Goal: Task Accomplishment & Management: Manage account settings

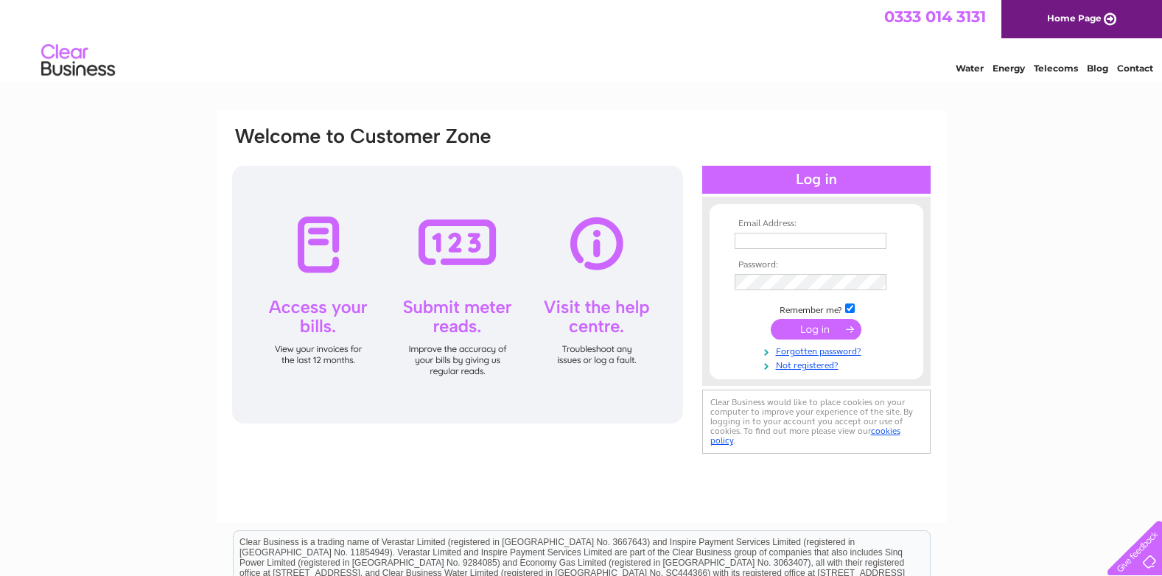
type input "[EMAIL_ADDRESS][DOMAIN_NAME]"
click at [814, 335] on input "submit" at bounding box center [816, 329] width 91 height 21
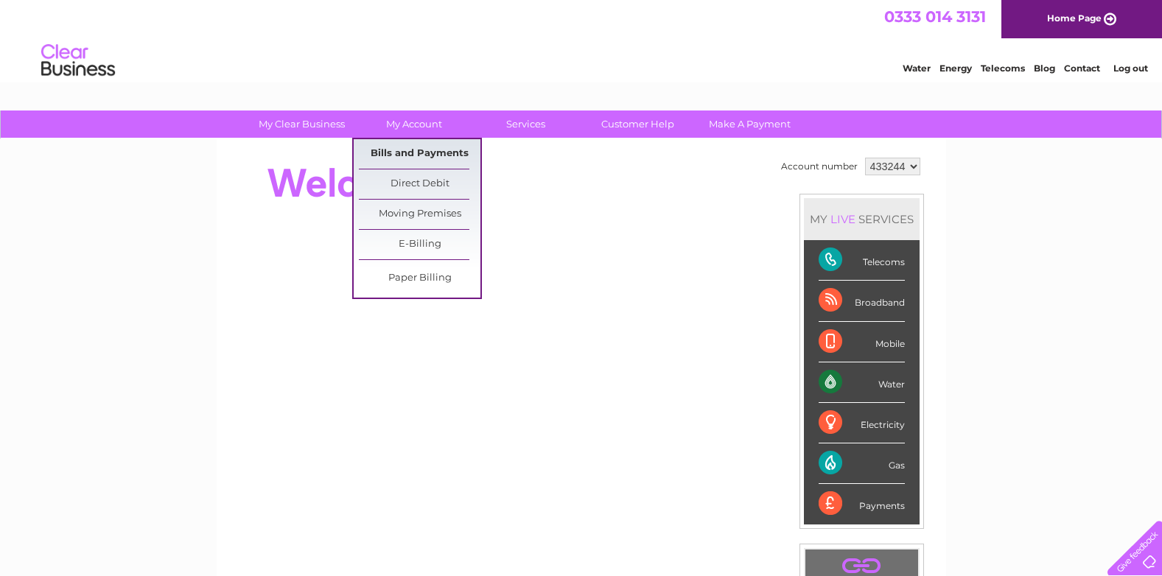
click at [404, 150] on link "Bills and Payments" at bounding box center [420, 153] width 122 height 29
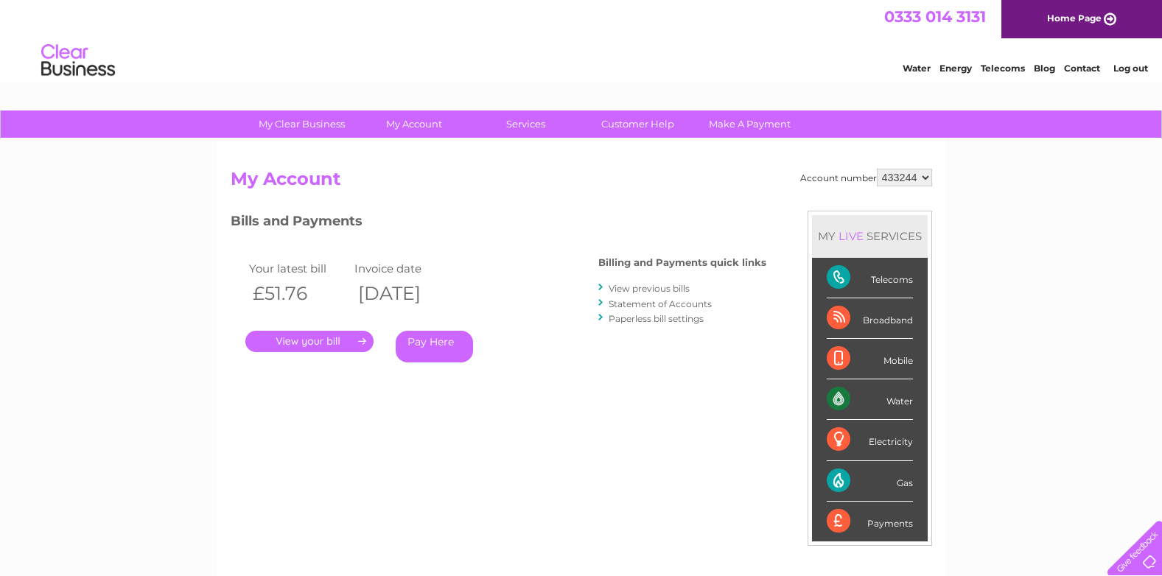
click at [329, 341] on link "." at bounding box center [309, 341] width 128 height 21
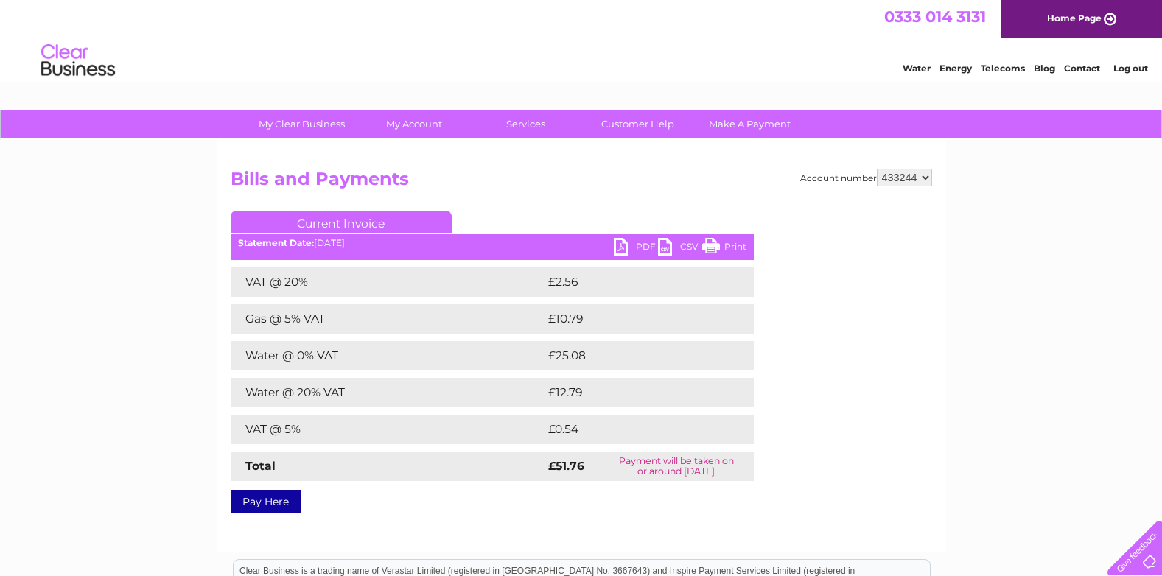
click at [620, 248] on link "PDF" at bounding box center [636, 248] width 44 height 21
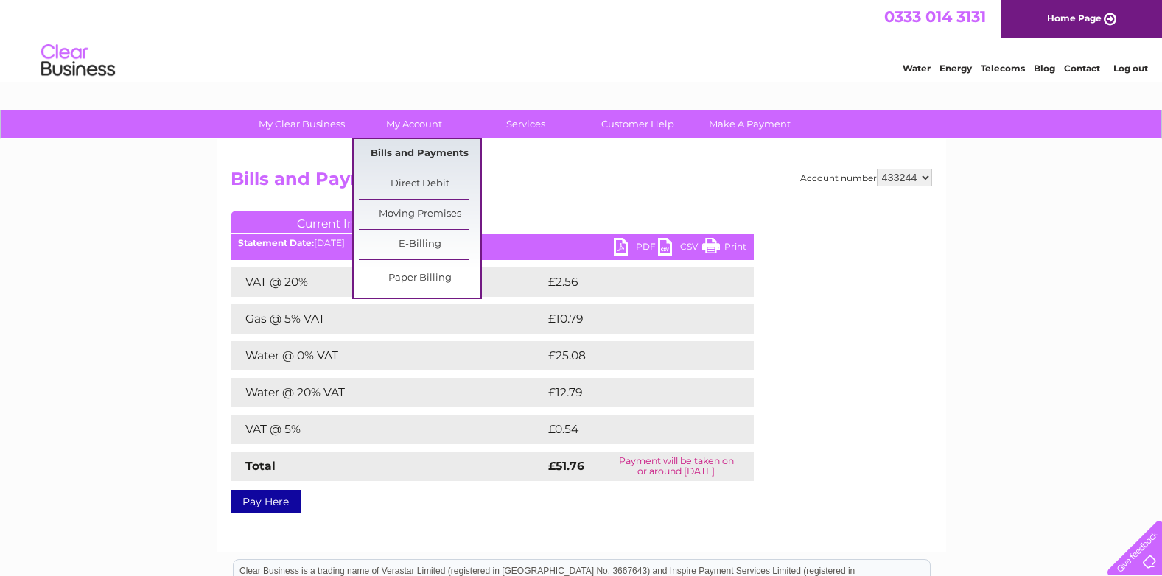
click at [399, 153] on link "Bills and Payments" at bounding box center [420, 153] width 122 height 29
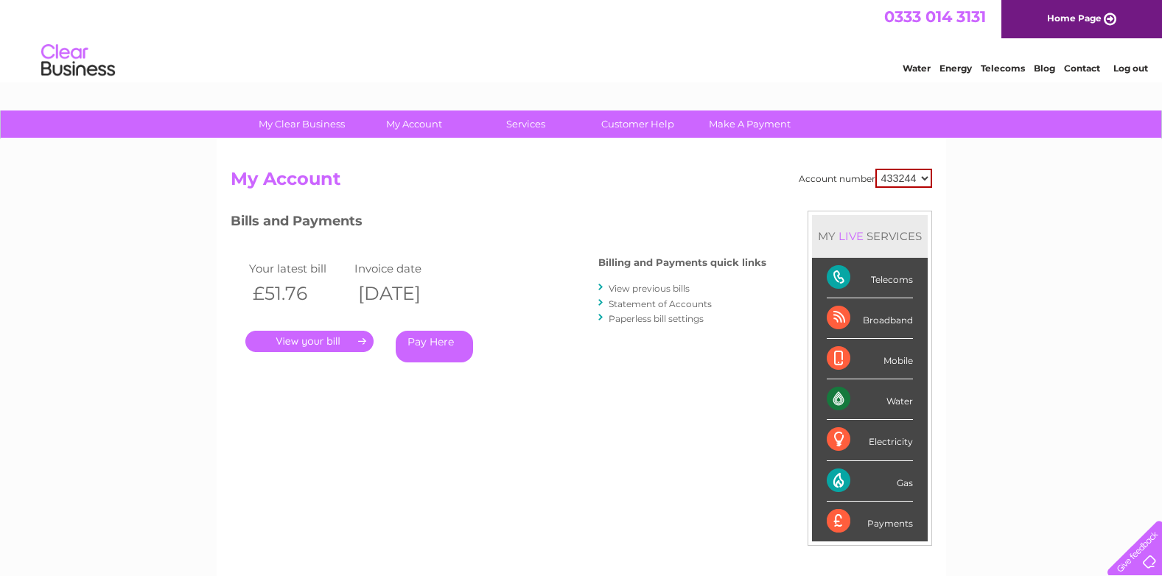
click at [413, 125] on link "My Account" at bounding box center [414, 124] width 122 height 27
click at [640, 287] on link "View previous bills" at bounding box center [649, 288] width 81 height 11
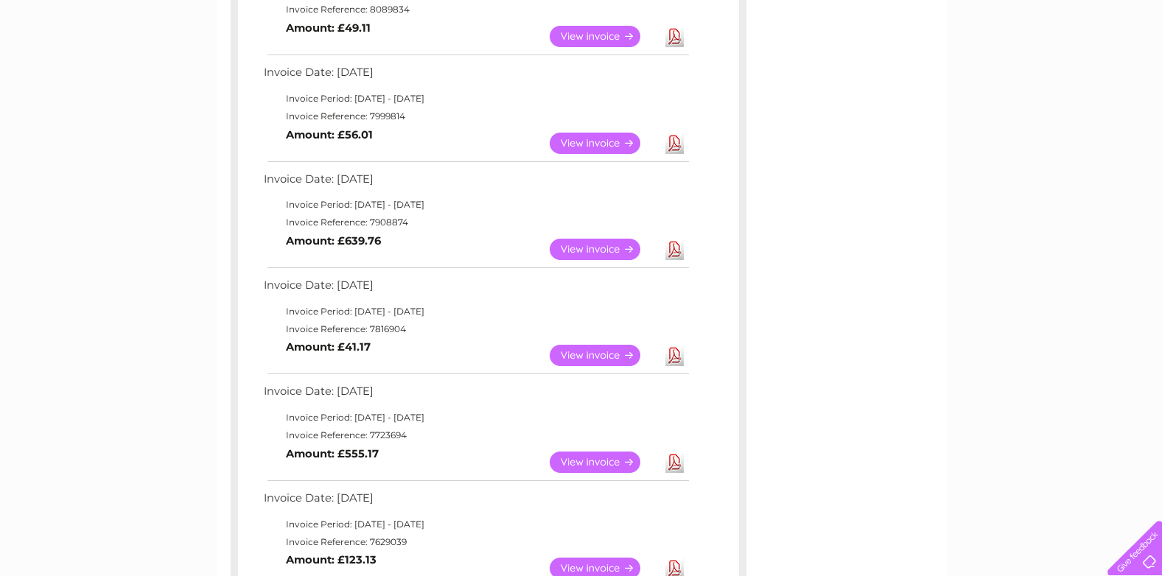
scroll to position [516, 0]
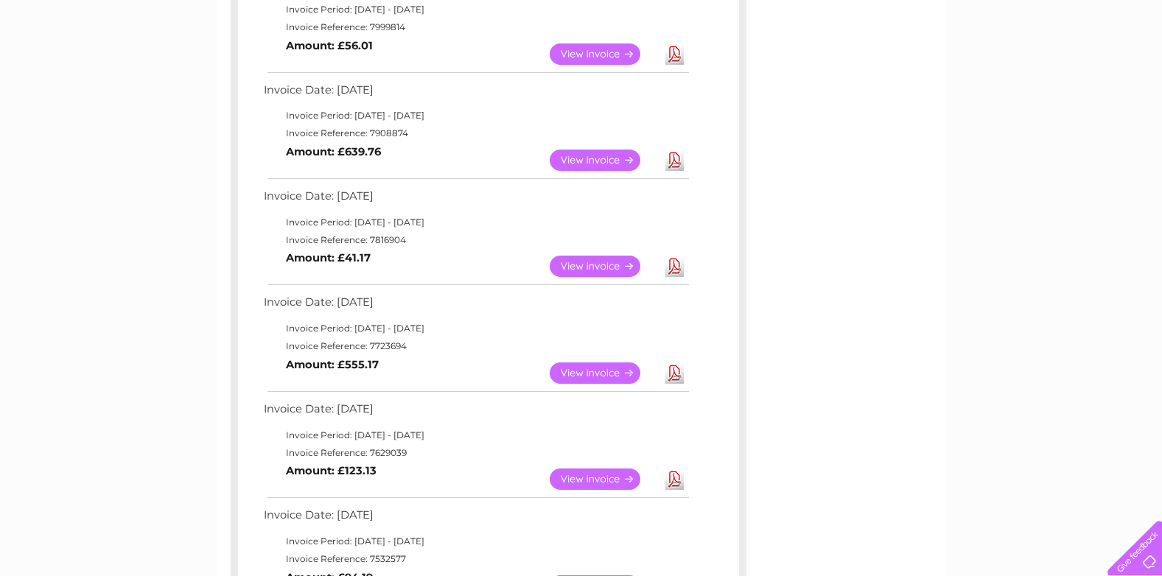
click at [612, 369] on link "View" at bounding box center [604, 372] width 108 height 21
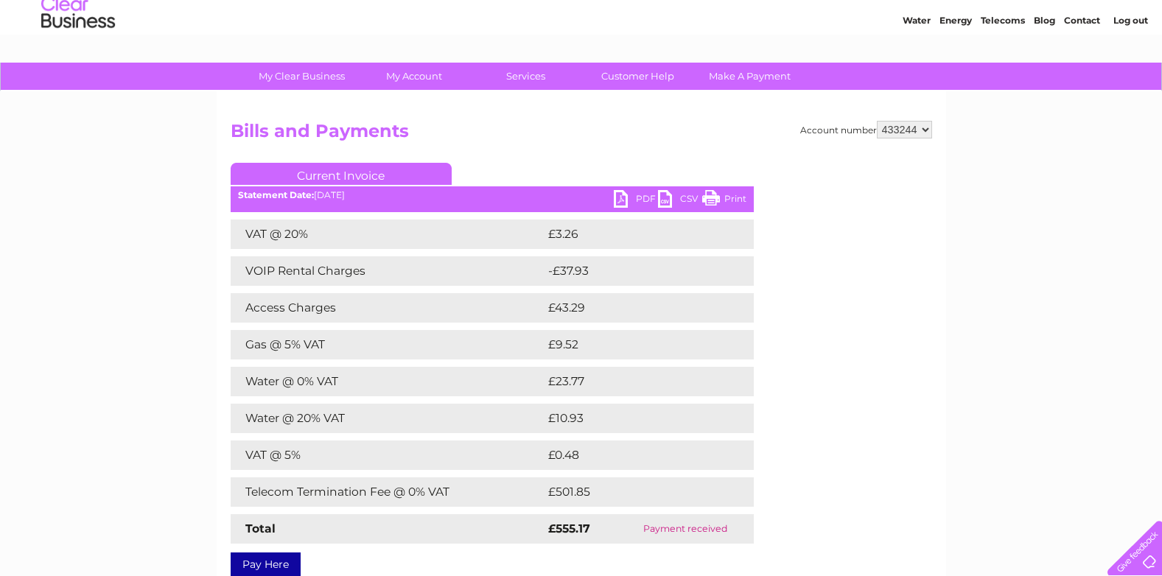
scroll to position [74, 0]
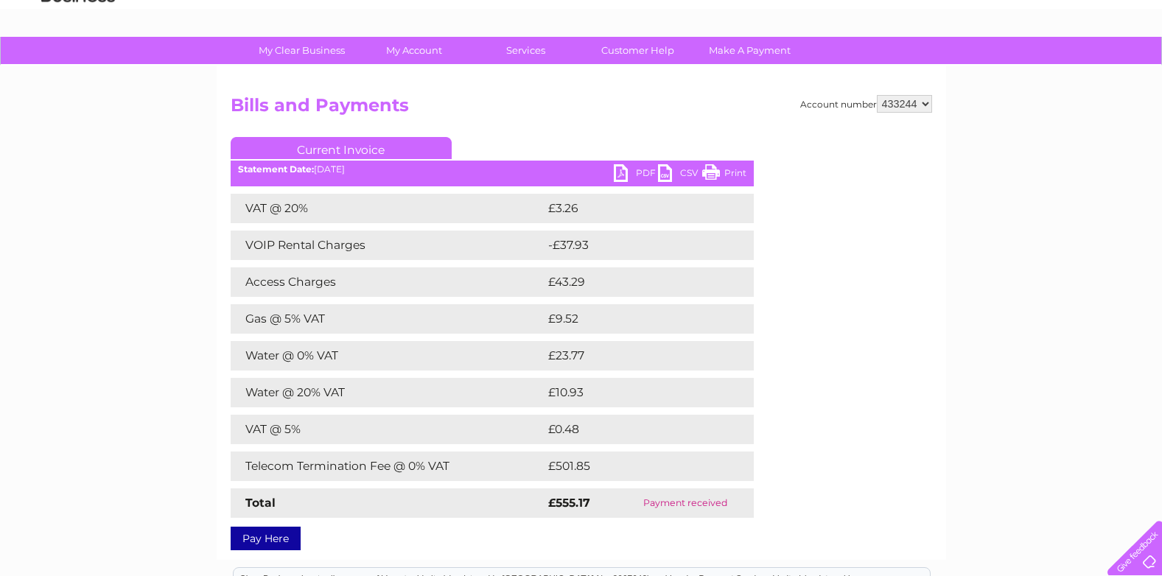
click at [622, 172] on link "PDF" at bounding box center [636, 174] width 44 height 21
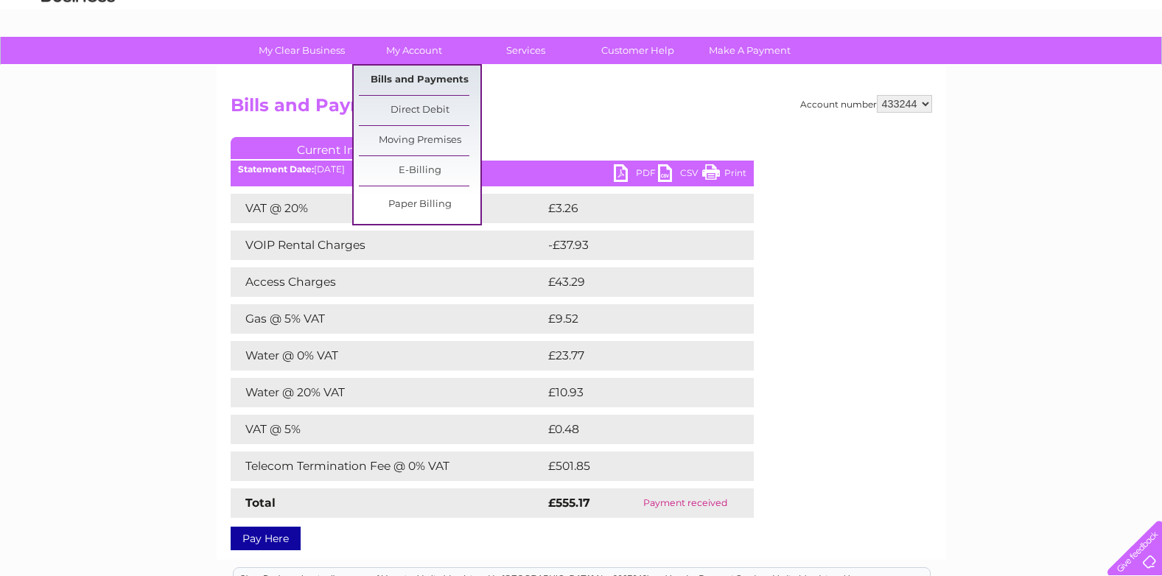
click at [429, 77] on link "Bills and Payments" at bounding box center [420, 80] width 122 height 29
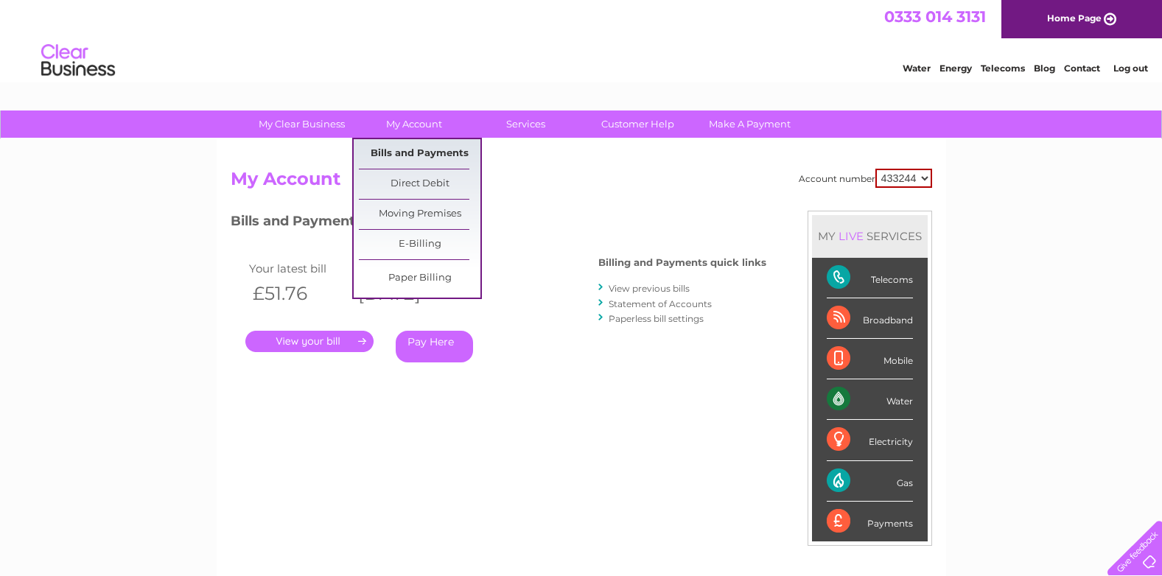
click at [419, 155] on link "Bills and Payments" at bounding box center [420, 153] width 122 height 29
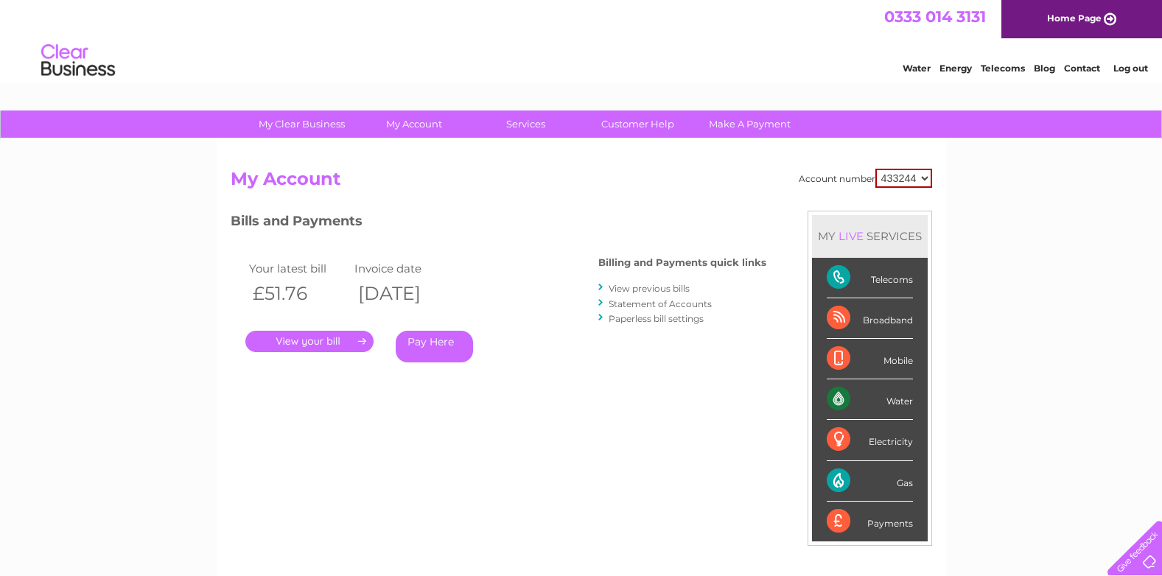
click at [644, 287] on link "View previous bills" at bounding box center [649, 288] width 81 height 11
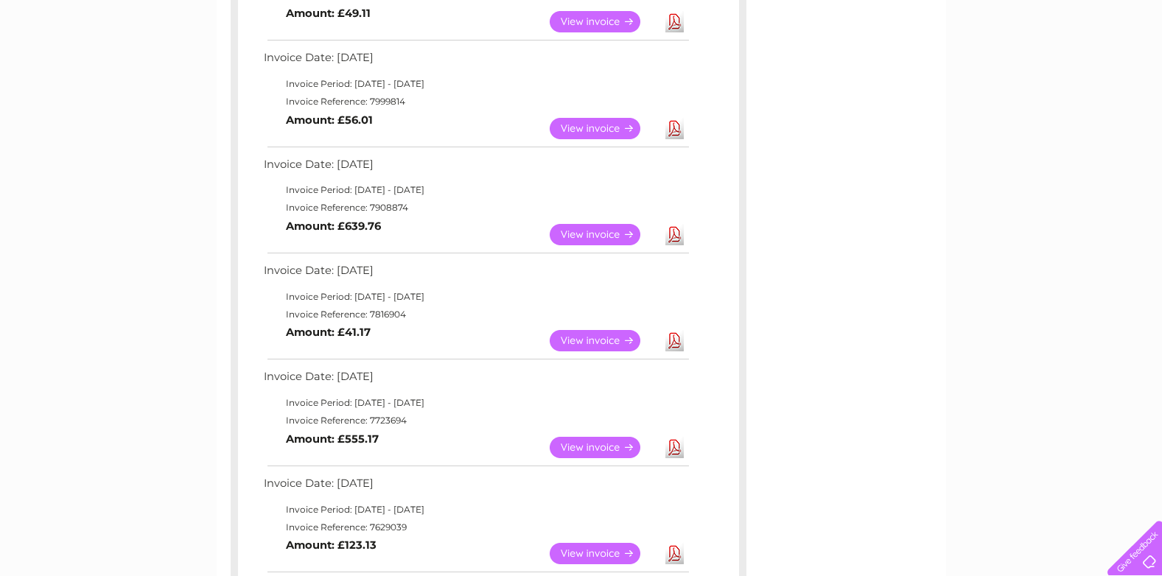
scroll to position [442, 0]
click at [594, 343] on link "View" at bounding box center [604, 339] width 108 height 21
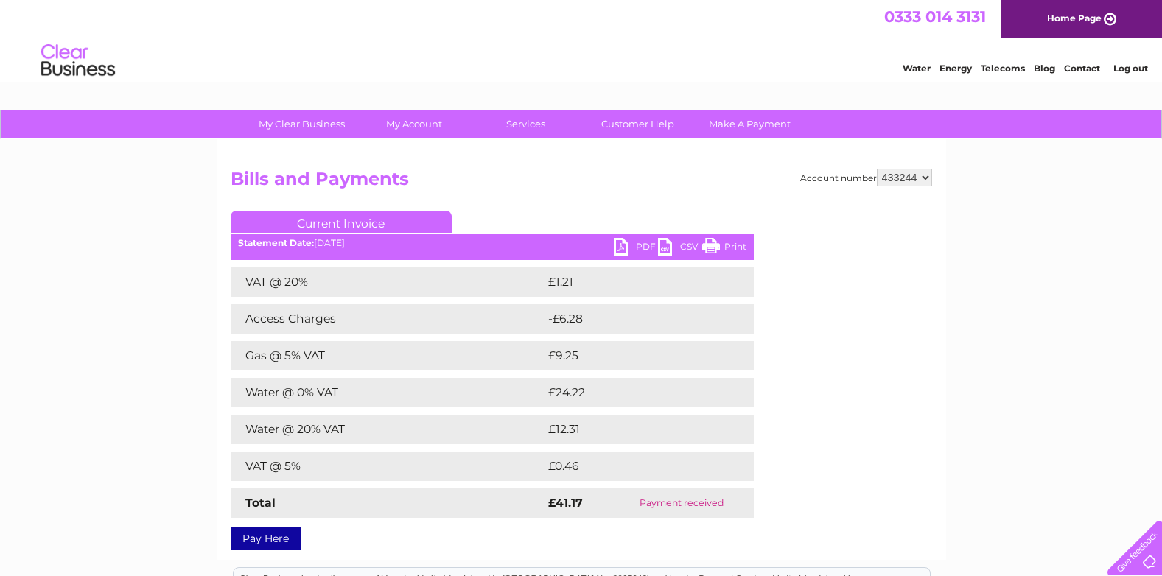
click at [622, 245] on link "PDF" at bounding box center [636, 248] width 44 height 21
click at [1140, 65] on link "Log out" at bounding box center [1130, 68] width 35 height 11
